Goal: Find specific page/section: Find specific page/section

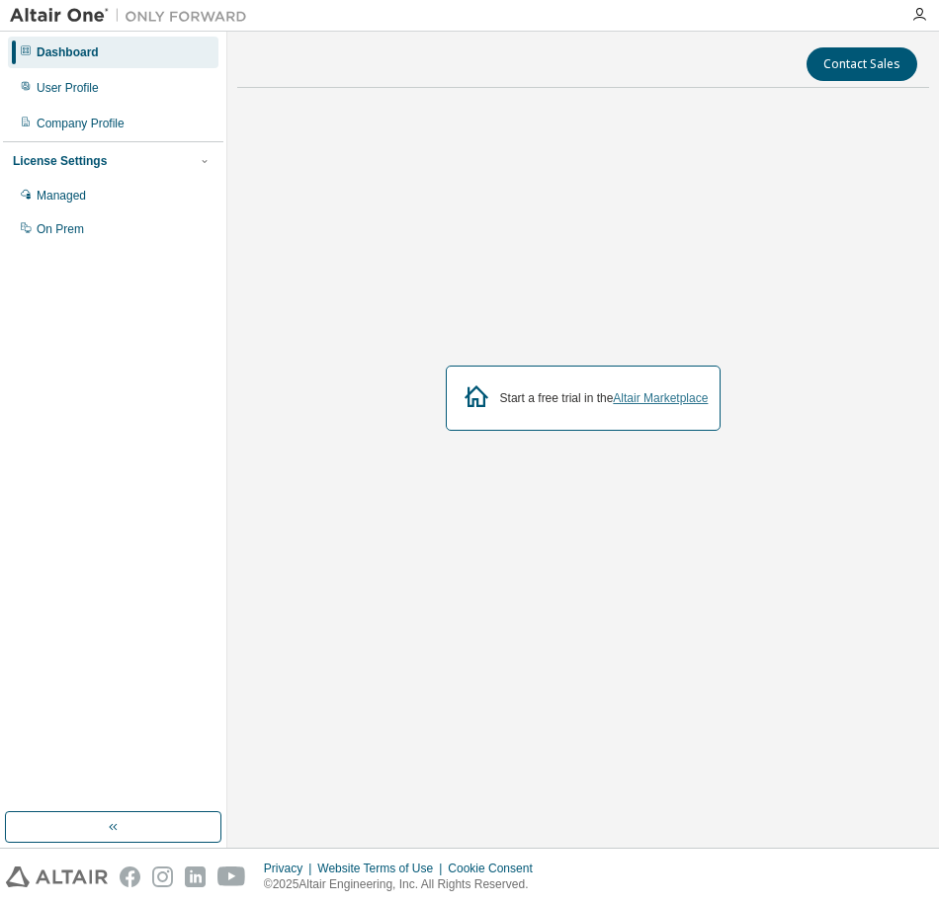
click at [670, 402] on link "Altair Marketplace" at bounding box center [660, 398] width 95 height 14
click at [161, 229] on div "On Prem" at bounding box center [113, 229] width 211 height 32
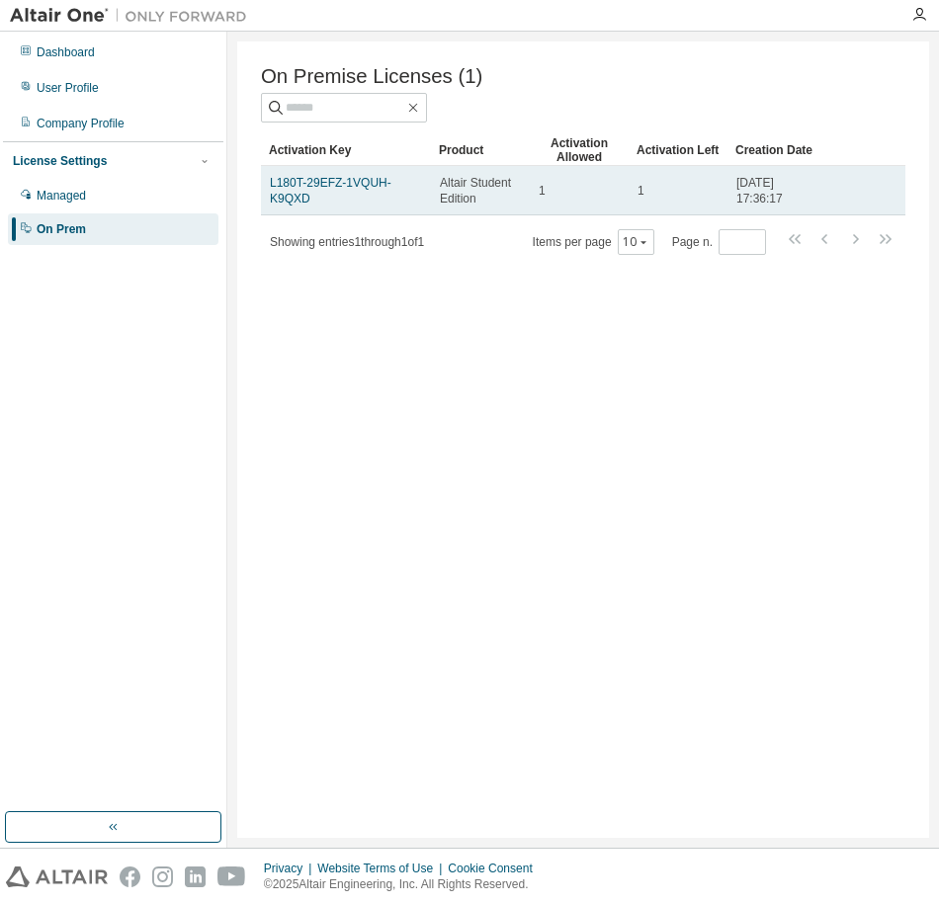
click at [468, 197] on span "Altair Student Edition" at bounding box center [480, 191] width 81 height 32
click at [301, 189] on link "L180T-29EFZ-1VQUH-K9QXD" at bounding box center [331, 191] width 122 height 30
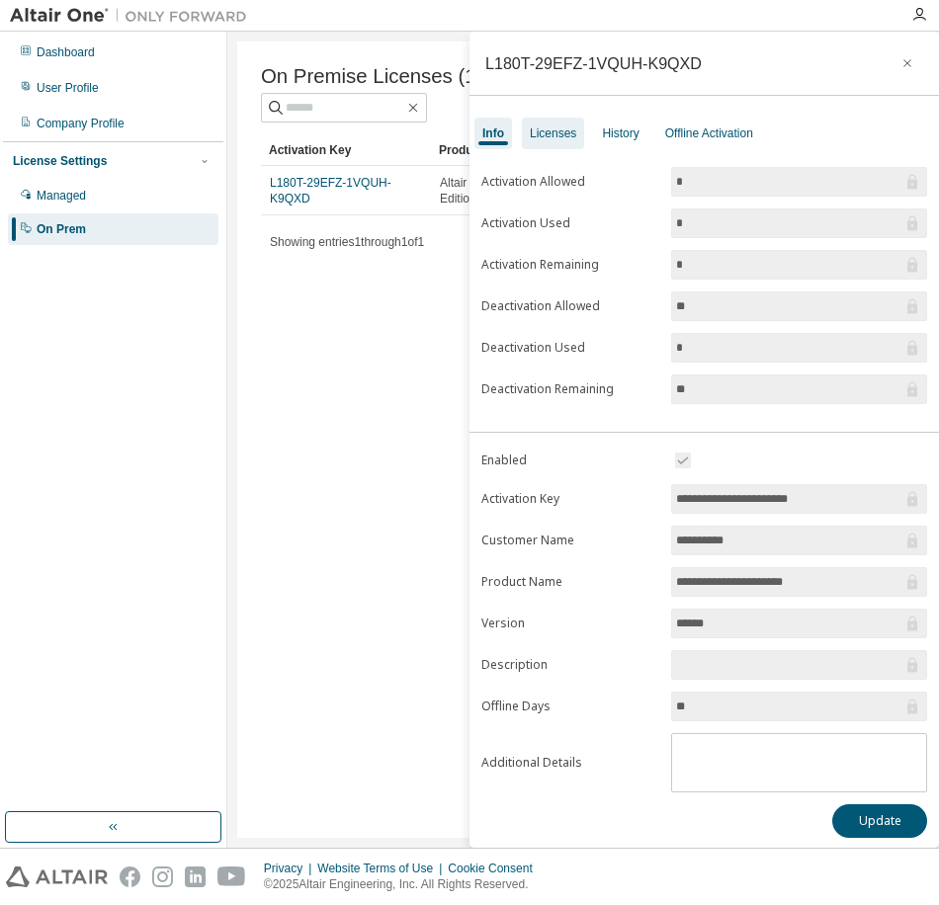
click at [567, 140] on div "Licenses" at bounding box center [553, 134] width 46 height 16
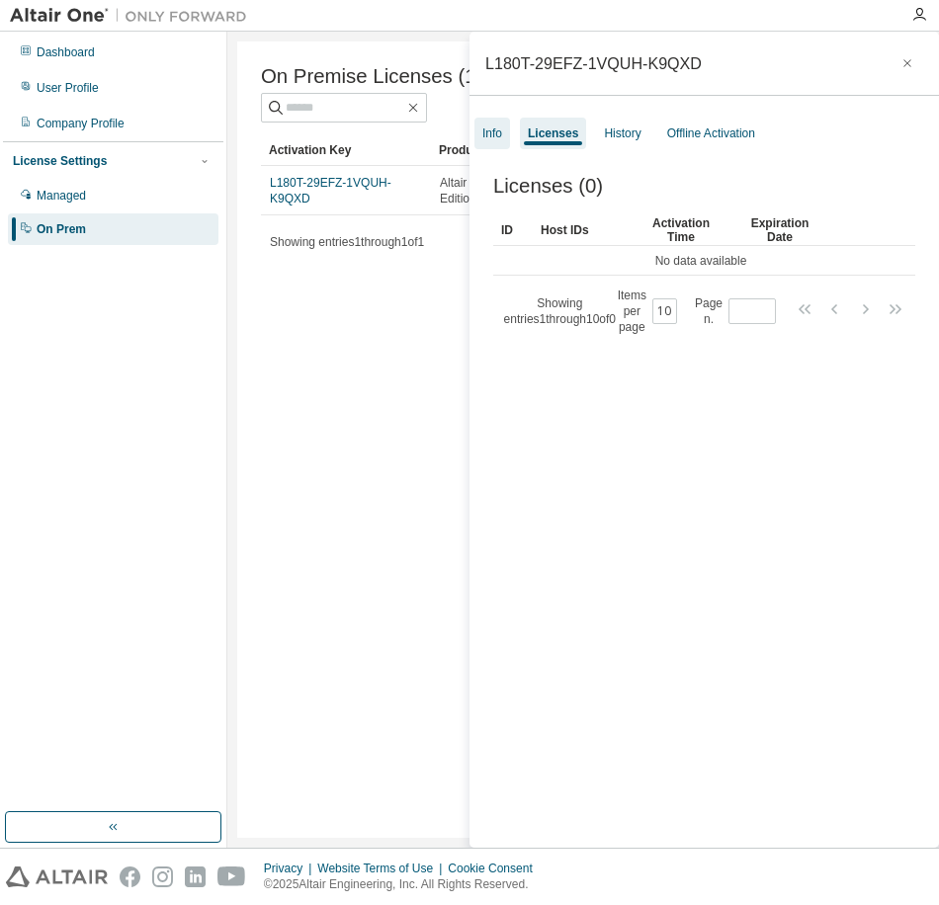
drag, startPoint x: 567, startPoint y: 140, endPoint x: 508, endPoint y: 139, distance: 59.3
click at [508, 139] on div "Info" at bounding box center [492, 134] width 36 height 32
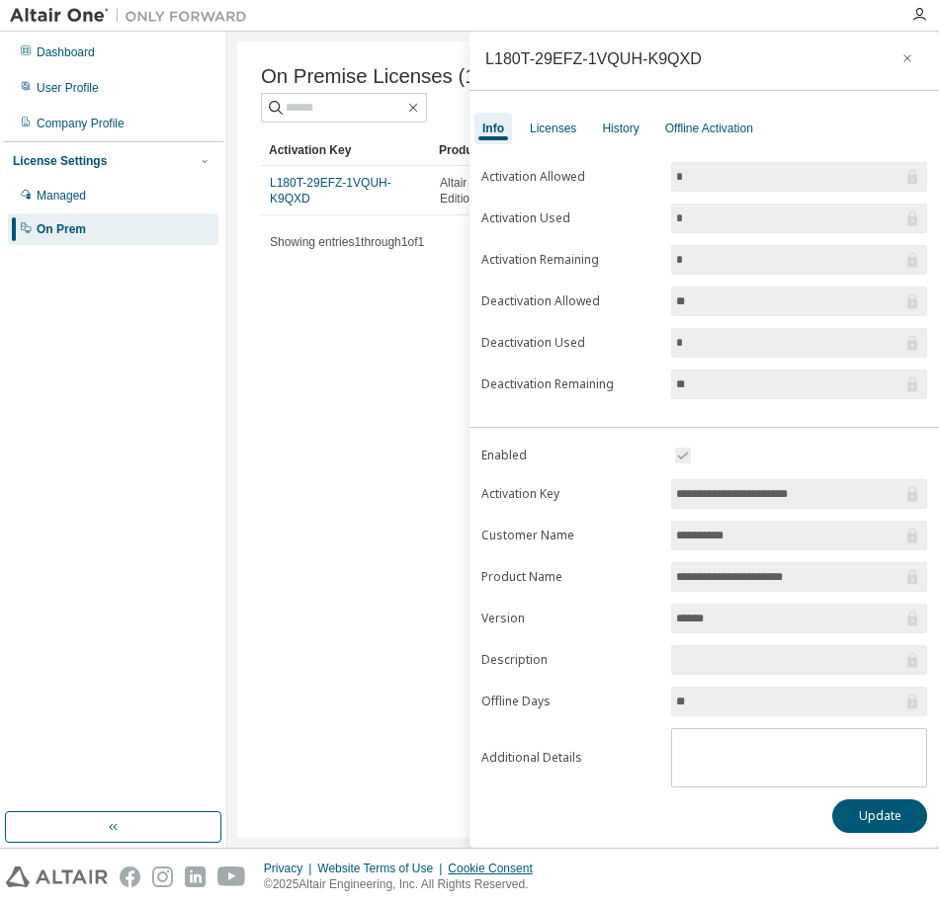
scroll to position [6, 0]
click at [900, 51] on icon "button" at bounding box center [907, 57] width 14 height 16
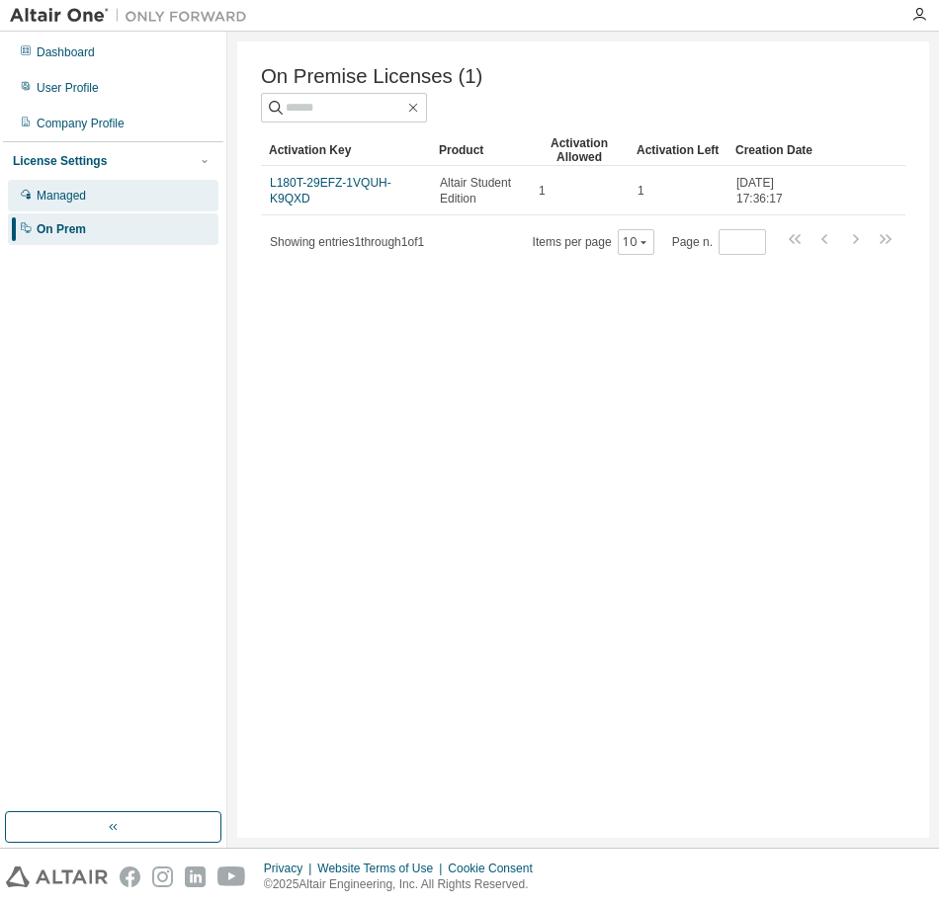
click at [112, 185] on div "Managed" at bounding box center [113, 196] width 211 height 32
